Goal: Task Accomplishment & Management: Use online tool/utility

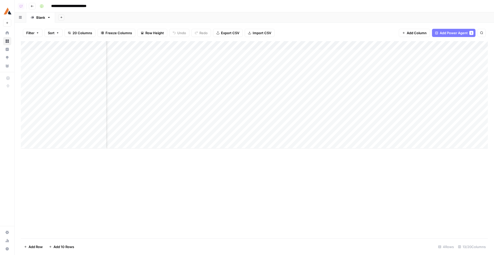
scroll to position [0, 346]
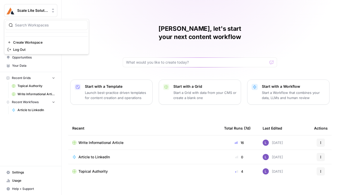
click at [32, 12] on span "Scale Lite Solutions" at bounding box center [32, 10] width 31 height 5
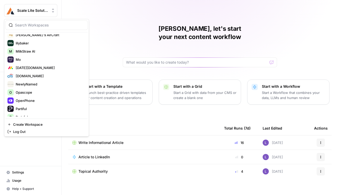
scroll to position [411, 0]
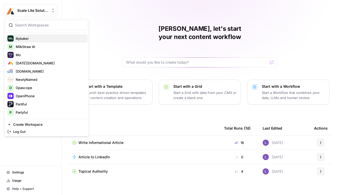
click at [28, 40] on span "lilybaker" at bounding box center [50, 38] width 68 height 5
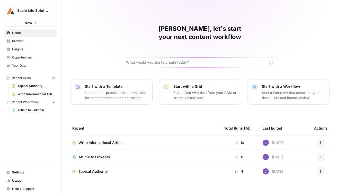
click at [30, 15] on button "Scale Lite Solutions" at bounding box center [30, 10] width 53 height 13
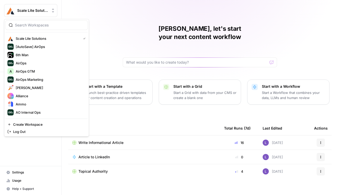
click at [40, 29] on div at bounding box center [46, 25] width 82 height 10
type input "lily"
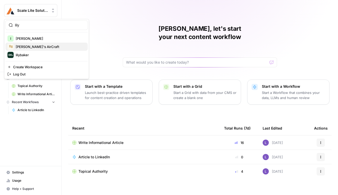
click at [31, 44] on span "[PERSON_NAME]'s AirCraft" at bounding box center [50, 46] width 68 height 5
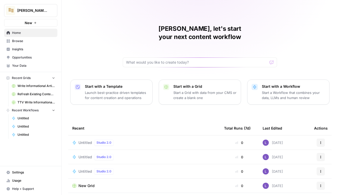
click at [82, 140] on span "Untitled" at bounding box center [85, 142] width 14 height 5
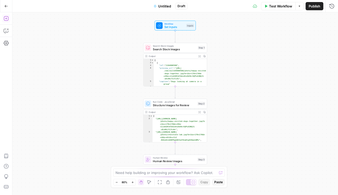
click at [8, 21] on button "Add Steps" at bounding box center [6, 18] width 8 height 8
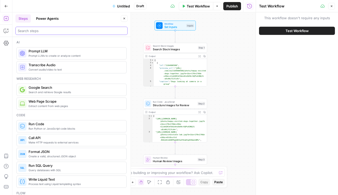
click at [30, 31] on input "search" at bounding box center [71, 30] width 107 height 5
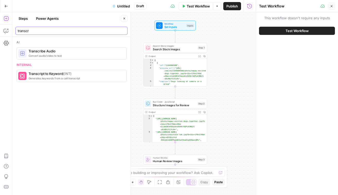
type input "transcr"
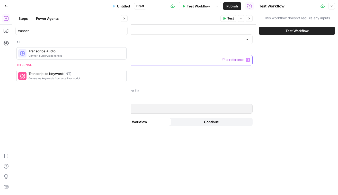
click at [130, 60] on p at bounding box center [149, 59] width 184 height 5
click at [145, 39] on input "Select transcription model" at bounding box center [150, 39] width 186 height 5
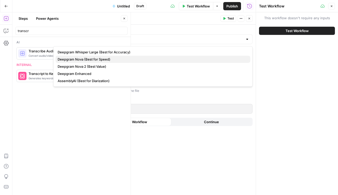
drag, startPoint x: 149, startPoint y: 64, endPoint x: 151, endPoint y: 59, distance: 4.8
click at [151, 59] on div "Deepgram Whisper Large (Best for Accuracy) Deepgram Nova (Best for Speed) Deepg…" at bounding box center [152, 66] width 199 height 41
click at [158, 59] on span "Deepgram Nova (Best for Speed)" at bounding box center [152, 59] width 189 height 5
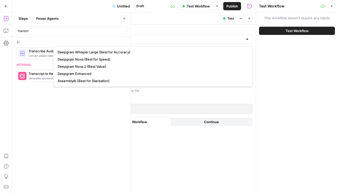
type input "Deepgram Nova (Best for Speed)"
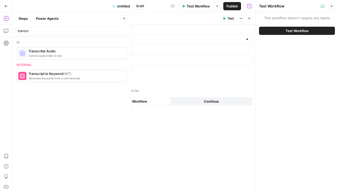
click at [248, 18] on icon "button" at bounding box center [249, 18] width 3 height 3
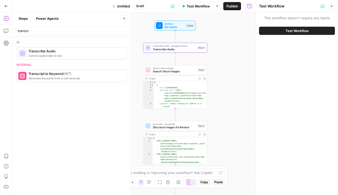
click at [187, 23] on div "Workflow Set Inputs Inputs Test Step" at bounding box center [175, 25] width 38 height 7
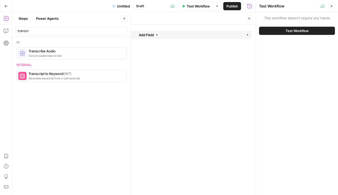
click at [168, 33] on button "Add Field" at bounding box center [148, 35] width 189 height 8
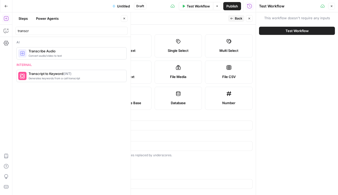
click at [189, 69] on label "File Media" at bounding box center [179, 72] width 48 height 23
type textarea "Supports .mp4, .mp3, .wav, .jpg, .png, .webp, .wma, .m4a file types"
click at [132, 124] on input "Label" at bounding box center [153, 125] width 193 height 5
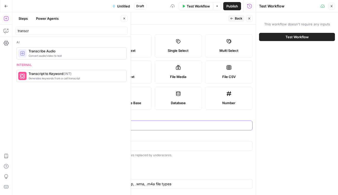
type input "file"
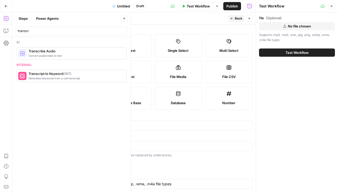
click at [236, 19] on span "Back" at bounding box center [238, 18] width 7 height 5
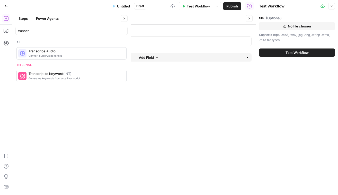
click at [250, 16] on button "Close" at bounding box center [249, 18] width 7 height 7
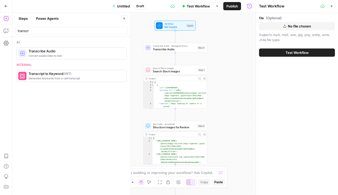
click at [172, 73] on span "Search Stock Images" at bounding box center [174, 71] width 43 height 4
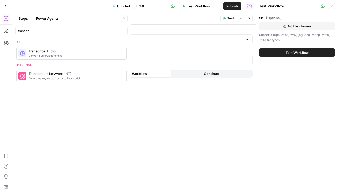
click at [249, 20] on icon "button" at bounding box center [249, 18] width 3 height 3
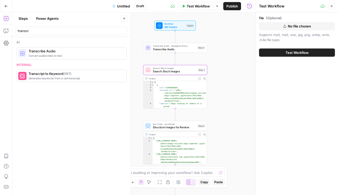
click at [172, 47] on span "Transcribe Audio · Deepgram Nova" at bounding box center [174, 45] width 43 height 3
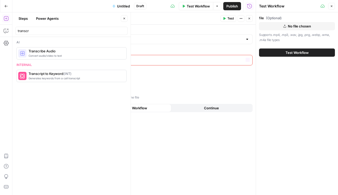
click at [92, 64] on div at bounding box center [148, 60] width 191 height 10
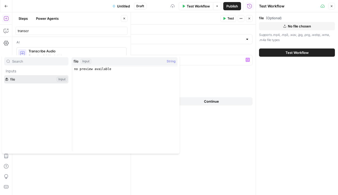
click at [21, 83] on button "Select variable file" at bounding box center [36, 79] width 64 height 8
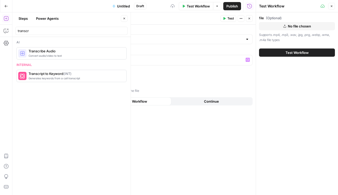
click at [189, 82] on div "Select transcription model Deepgram Nova (Best for Speed) File to transcribe **…" at bounding box center [152, 110] width 205 height 171
click at [228, 16] on span "Test" at bounding box center [230, 18] width 6 height 5
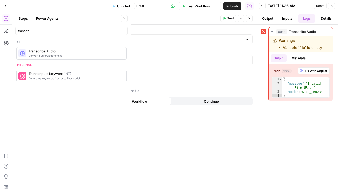
click at [228, 23] on header "Transcribe Audio Transcribe Audio ( step_4 ) Test Actions Close" at bounding box center [152, 18] width 205 height 12
click at [225, 21] on button "Test" at bounding box center [228, 18] width 16 height 7
click at [199, 8] on button "Test Workflow" at bounding box center [196, 6] width 34 height 8
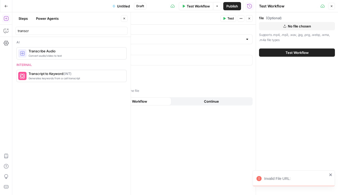
click at [286, 54] on span "Test Workflow" at bounding box center [296, 52] width 23 height 5
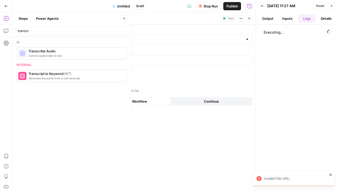
click at [261, 3] on button "Back" at bounding box center [262, 6] width 7 height 7
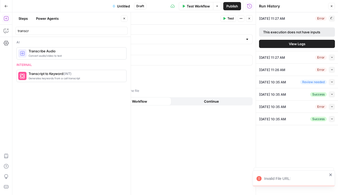
click at [292, 29] on div "This execution does not have inputs" at bounding box center [297, 32] width 76 height 9
click at [290, 44] on span "View Logs" at bounding box center [297, 43] width 16 height 5
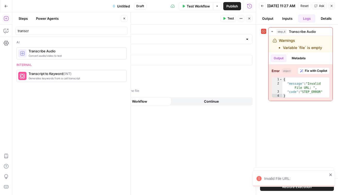
click at [332, 5] on button "Close" at bounding box center [331, 6] width 7 height 7
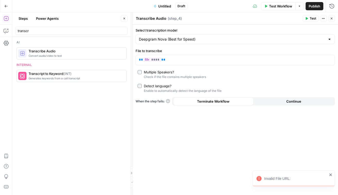
click at [286, 9] on button "Test Workflow" at bounding box center [278, 6] width 34 height 8
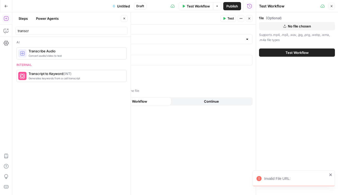
click at [281, 25] on button "No file chosen" at bounding box center [297, 26] width 76 height 8
click at [296, 51] on span "Test Workflow" at bounding box center [296, 52] width 23 height 5
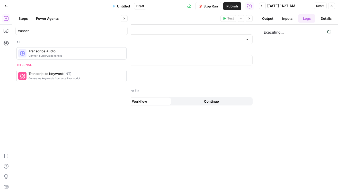
click at [249, 18] on icon "button" at bounding box center [249, 19] width 2 height 2
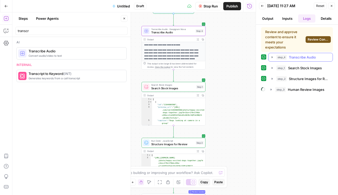
click at [301, 60] on span "Transcribe Audio" at bounding box center [302, 57] width 27 height 5
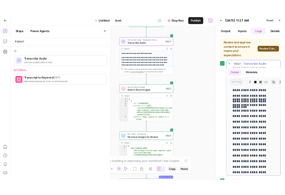
scroll to position [874, 0]
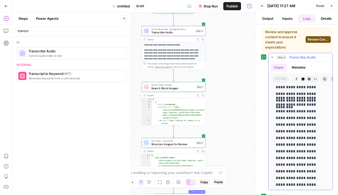
click at [322, 76] on button "Copy" at bounding box center [324, 79] width 7 height 7
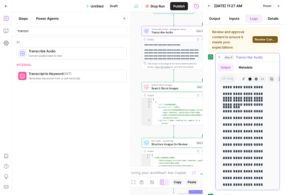
click at [271, 79] on icon "button" at bounding box center [271, 79] width 3 height 3
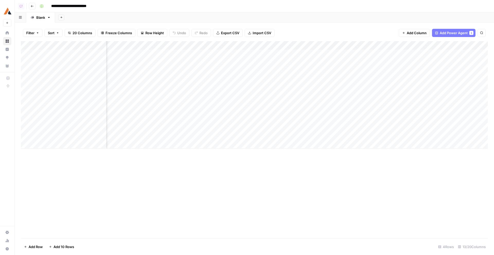
scroll to position [0, 346]
click at [5, 11] on img "Workspace: Scale Lite Solutions" at bounding box center [7, 10] width 9 height 9
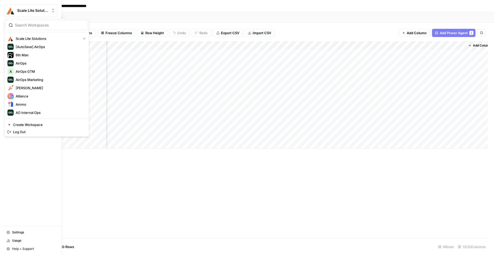
click at [30, 25] on input "search" at bounding box center [49, 25] width 69 height 5
type input "e"
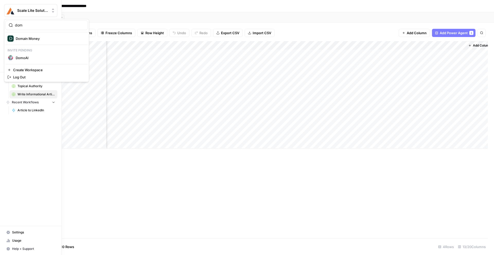
type input "dom"
click at [20, 58] on span "DomoAI" at bounding box center [50, 57] width 68 height 5
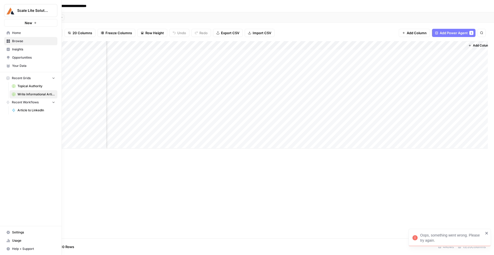
click at [50, 10] on div "Scale Lite Solutions" at bounding box center [36, 10] width 38 height 5
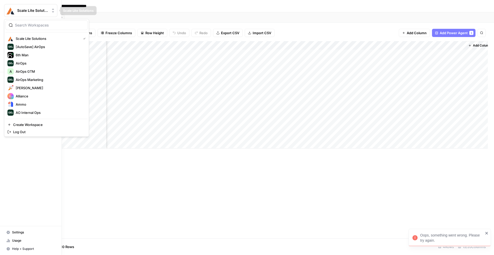
click at [8, 11] on img "Workspace: Scale Lite Solutions" at bounding box center [10, 10] width 9 height 9
click at [35, 125] on span "Create Workspace" at bounding box center [48, 124] width 70 height 5
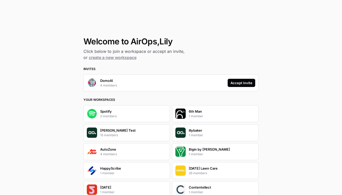
click at [112, 84] on p "4 members" at bounding box center [108, 85] width 17 height 5
click at [234, 84] on div "Accept Invite" at bounding box center [241, 82] width 22 height 5
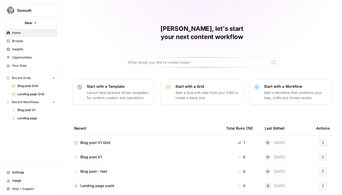
click at [29, 53] on link "Insights" at bounding box center [30, 49] width 53 height 8
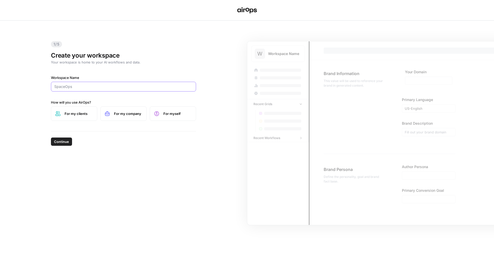
click at [73, 85] on input "Workspace Name" at bounding box center [123, 86] width 138 height 5
type input "DomoAI demo"
click at [61, 140] on span "Continue" at bounding box center [61, 141] width 15 height 5
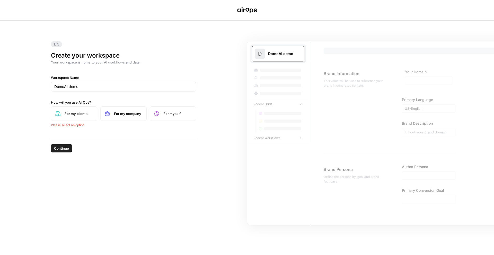
drag, startPoint x: 126, startPoint y: 111, endPoint x: 85, endPoint y: 129, distance: 44.6
click at [125, 111] on span "For my company" at bounding box center [128, 113] width 28 height 5
click at [62, 141] on span "Continue" at bounding box center [61, 141] width 15 height 5
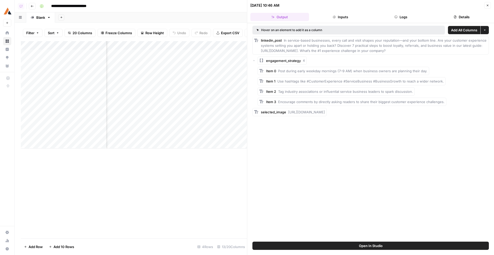
scroll to position [0, 326]
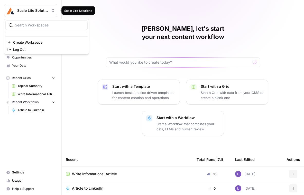
click at [24, 12] on span "Scale Lite Solutions" at bounding box center [32, 10] width 31 height 5
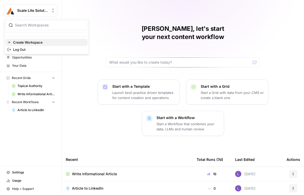
click at [25, 42] on span "Create Workspace" at bounding box center [48, 42] width 70 height 5
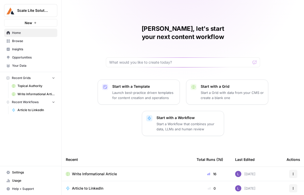
click at [41, 8] on span "Scale Lite Solutions" at bounding box center [32, 10] width 31 height 5
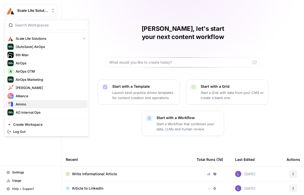
click at [71, 103] on span "Ammo" at bounding box center [50, 104] width 68 height 5
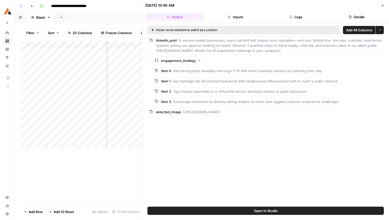
scroll to position [0, 326]
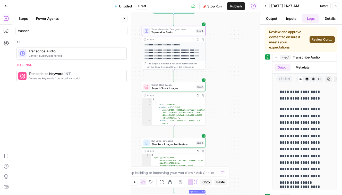
scroll to position [874, 0]
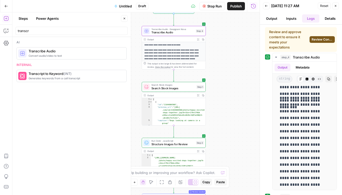
click at [4, 4] on button "Go Back" at bounding box center [6, 6] width 9 height 9
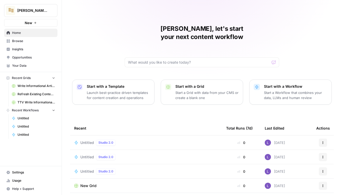
click at [39, 7] on button "Lily's AirCraft" at bounding box center [30, 10] width 53 height 13
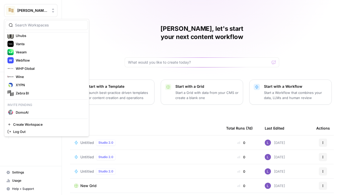
scroll to position [636, 0]
click at [28, 26] on input "search" at bounding box center [49, 25] width 69 height 5
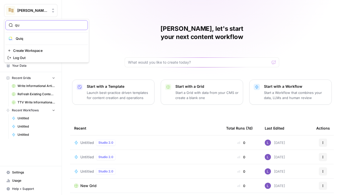
type input "qu"
click at [35, 36] on span "Quiq" at bounding box center [50, 38] width 68 height 5
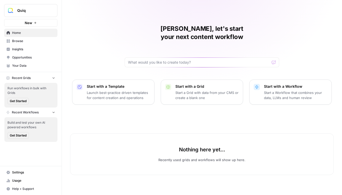
click at [40, 57] on span "Opportunities" at bounding box center [33, 57] width 43 height 5
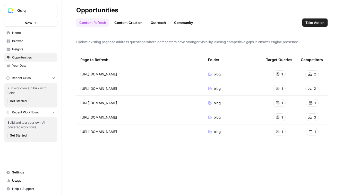
click at [35, 50] on span "Insights" at bounding box center [33, 49] width 43 height 5
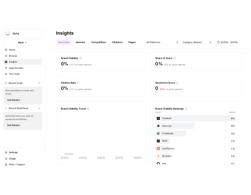
scroll to position [18, 0]
